Goal: Task Accomplishment & Management: Manage account settings

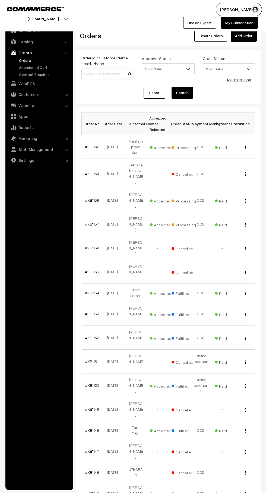
scroll to position [0, 0]
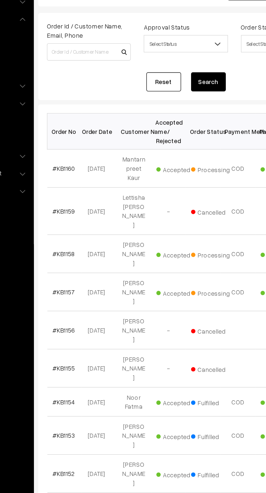
click at [93, 222] on link "#KB1157" at bounding box center [92, 224] width 14 height 5
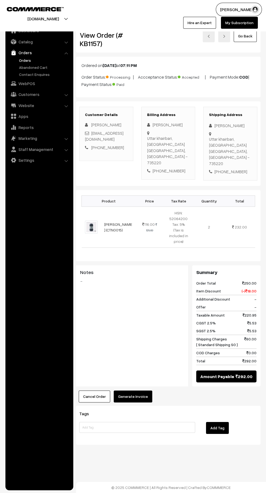
click at [138, 391] on button "Generate Invoice" at bounding box center [133, 397] width 38 height 12
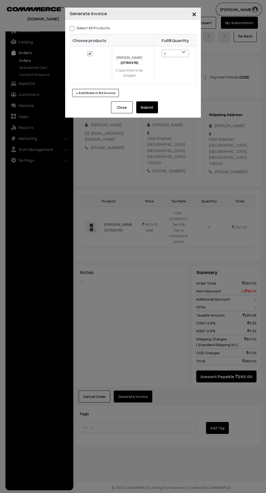
click at [155, 367] on div "× Generate Invoice Select All Products Choose products Fulfill Quantity (CTN001…" at bounding box center [133, 246] width 266 height 493
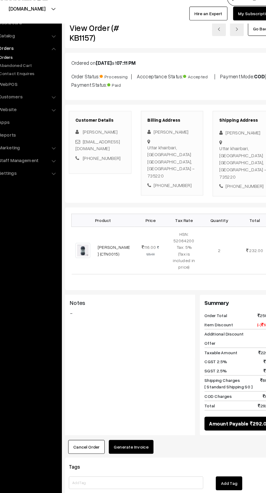
click at [143, 391] on button "Generate Invoice" at bounding box center [133, 397] width 38 height 12
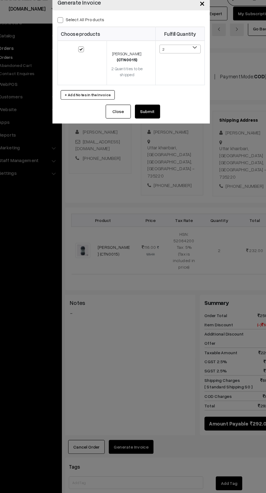
click at [72, 27] on span at bounding box center [71, 28] width 5 height 5
click at [72, 27] on input "Select All Products" at bounding box center [71, 28] width 4 height 4
checkbox input "true"
click at [156, 107] on button "Submit" at bounding box center [147, 107] width 22 height 12
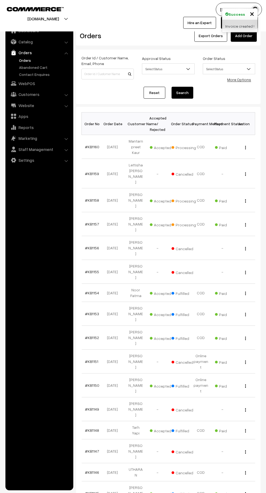
scroll to position [0, 0]
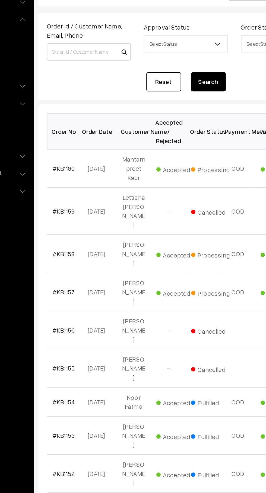
click at [96, 198] on link "#KB1158" at bounding box center [92, 200] width 14 height 5
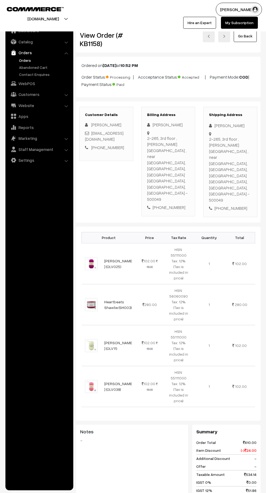
scroll to position [103, 0]
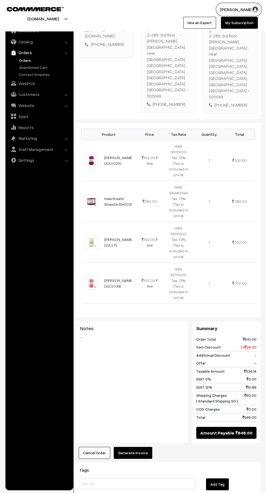
click at [146, 447] on button "Generate Invoice" at bounding box center [133, 453] width 38 height 12
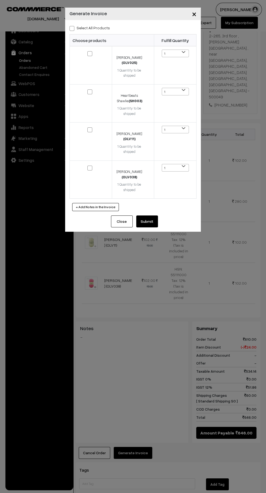
click at [72, 27] on span at bounding box center [71, 28] width 5 height 5
click at [72, 27] on input "Select All Products" at bounding box center [71, 28] width 4 height 4
checkbox input "true"
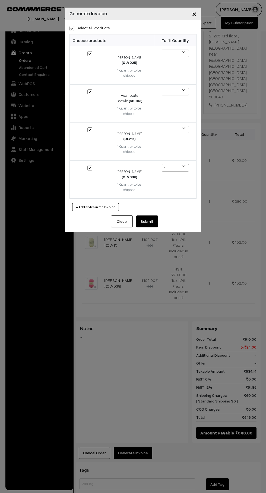
checkbox input "true"
click at [155, 218] on button "Submit" at bounding box center [147, 222] width 22 height 12
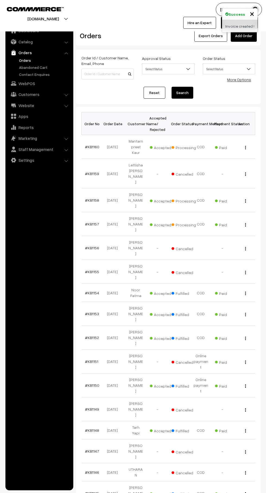
scroll to position [0, 0]
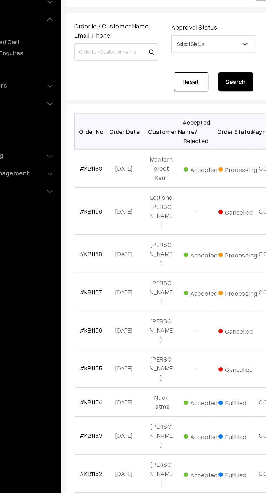
click at [94, 144] on link "#KB1160" at bounding box center [92, 146] width 14 height 5
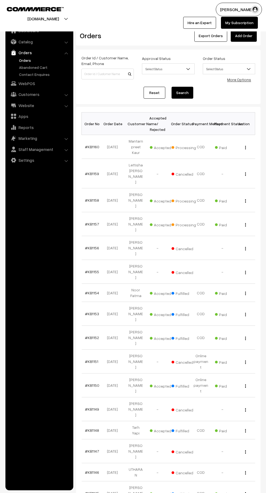
scroll to position [0, 0]
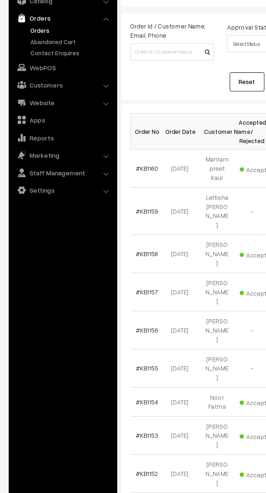
click at [38, 67] on link "Abandoned Cart" at bounding box center [45, 68] width 54 height 6
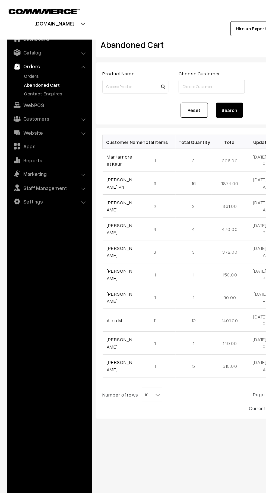
click at [16, 55] on link "Orders" at bounding box center [39, 53] width 65 height 10
click at [24, 60] on link "Orders" at bounding box center [45, 60] width 54 height 6
